Goal: Information Seeking & Learning: Stay updated

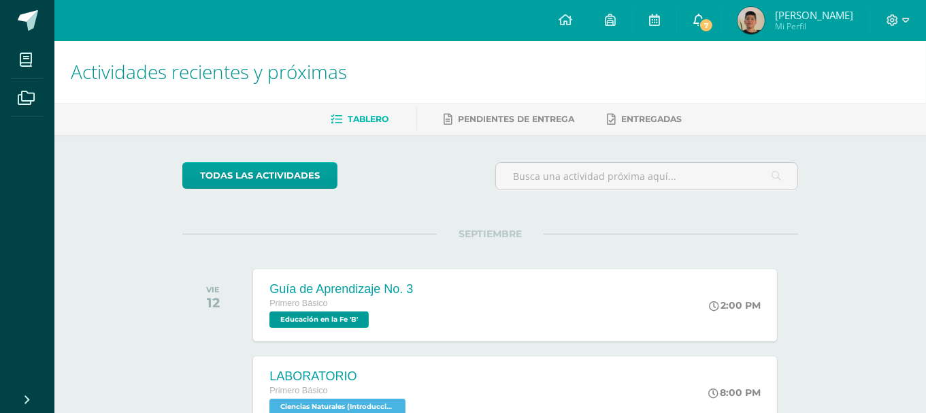
click at [714, 27] on span "7" at bounding box center [706, 25] width 15 height 15
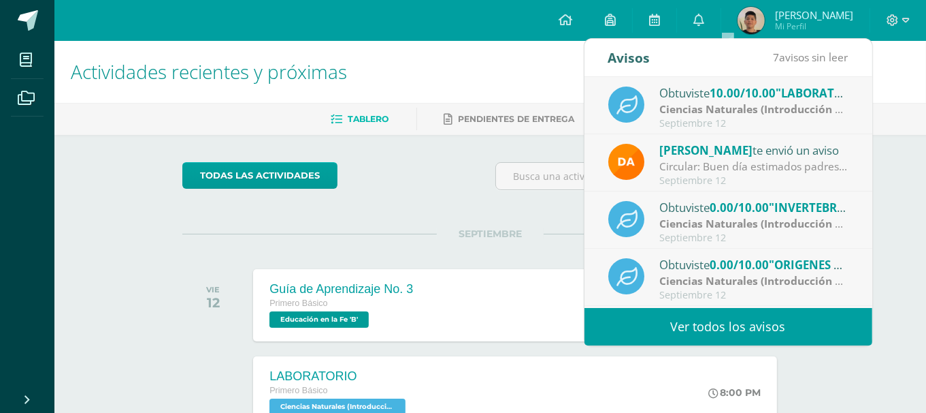
click at [649, 334] on link "Ver todos los avisos" at bounding box center [729, 326] width 288 height 37
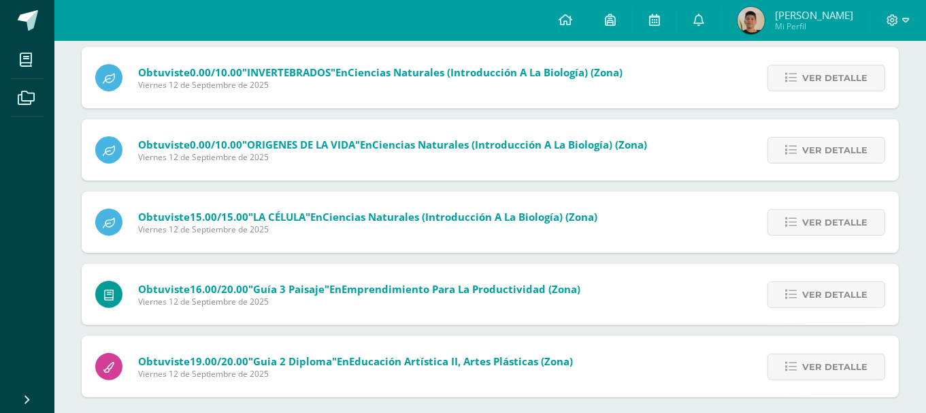
scroll to position [319, 0]
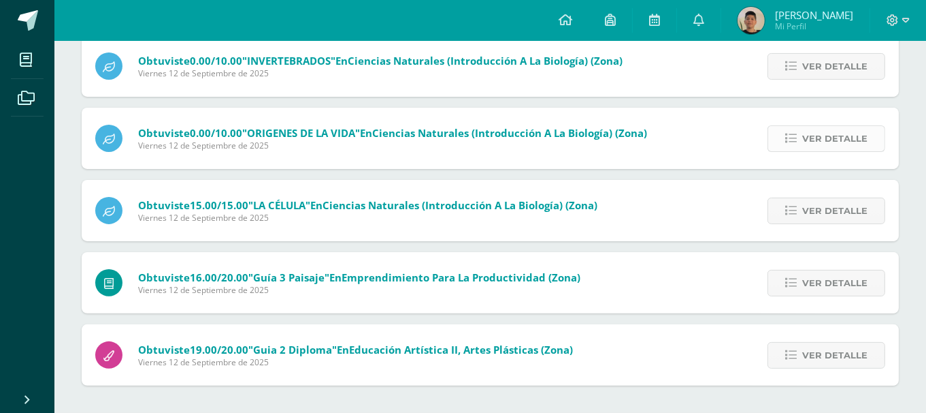
click at [818, 131] on span "Ver detalle" at bounding box center [835, 138] width 65 height 25
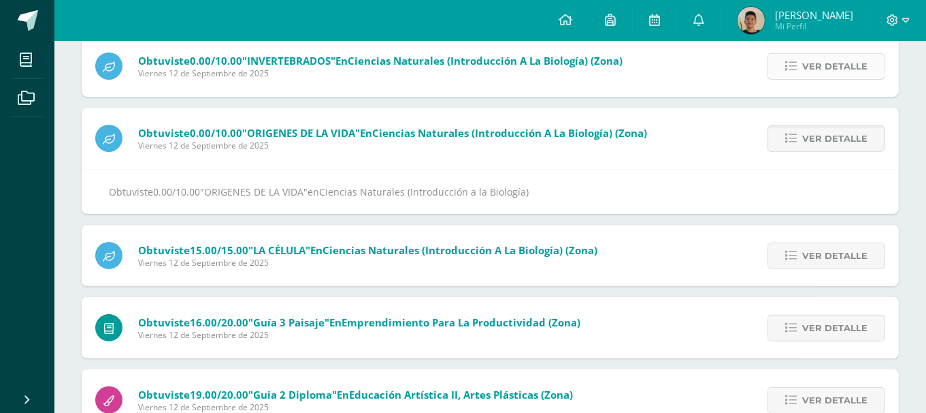
click at [805, 61] on span "Ver detalle" at bounding box center [835, 66] width 65 height 25
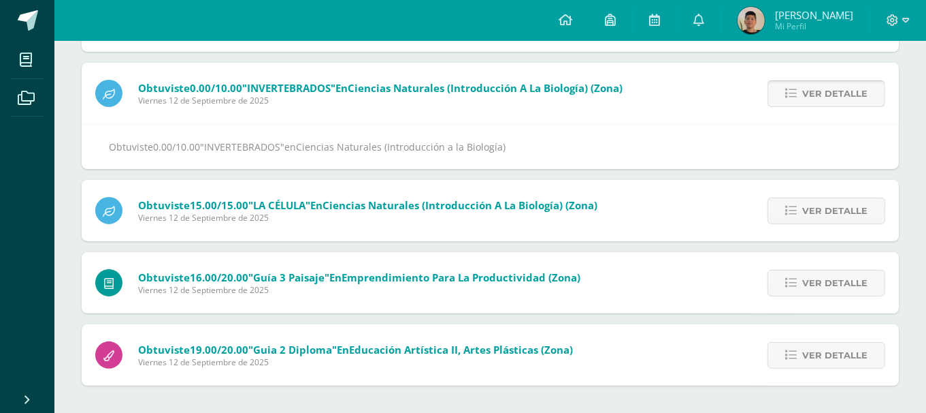
scroll to position [223, 0]
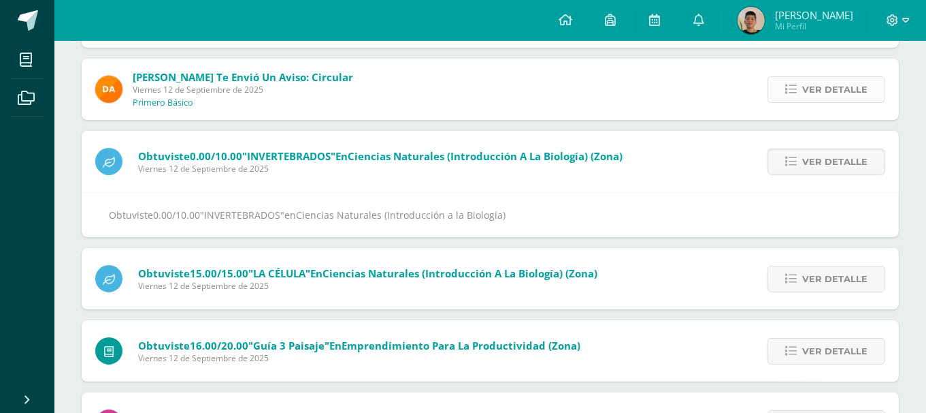
click at [794, 81] on link "Ver detalle" at bounding box center [827, 89] width 118 height 27
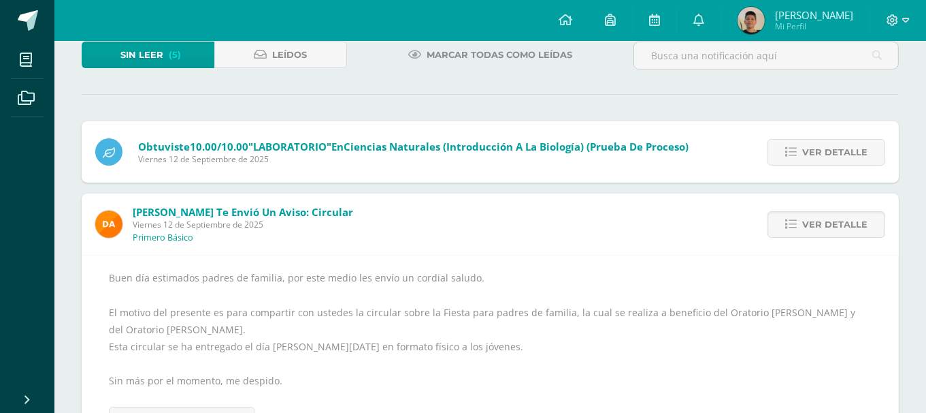
scroll to position [87, 0]
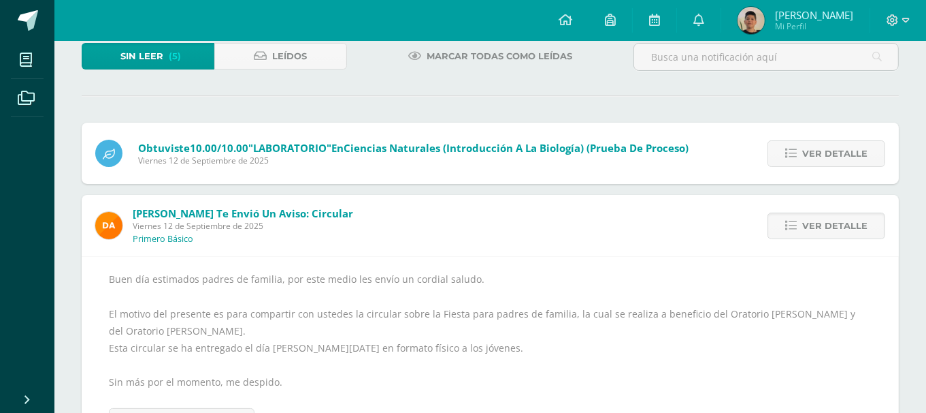
click at [519, 53] on span "Marcar todas como leídas" at bounding box center [500, 56] width 146 height 25
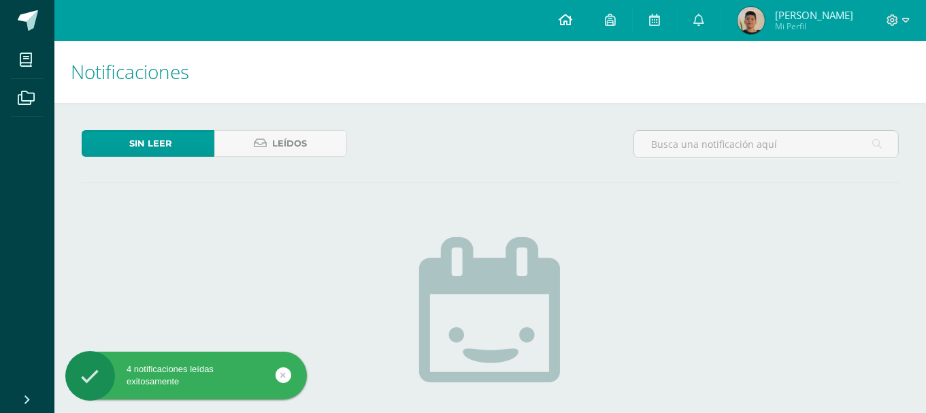
click at [578, 29] on link at bounding box center [566, 20] width 46 height 41
